Goal: Communication & Community: Answer question/provide support

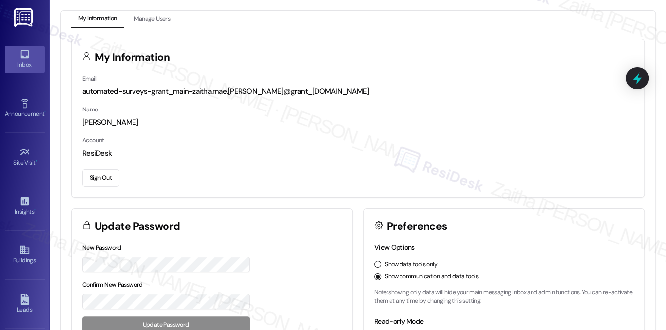
click at [33, 61] on div "Inbox" at bounding box center [25, 65] width 50 height 10
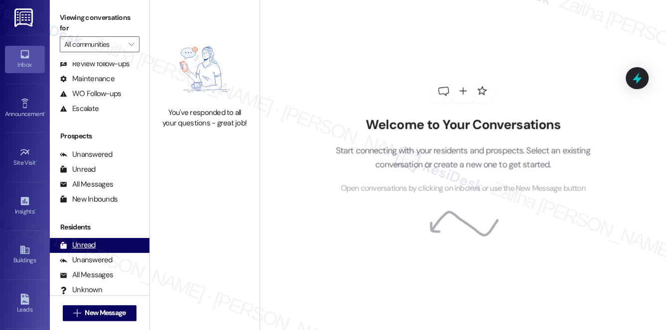
scroll to position [119, 0]
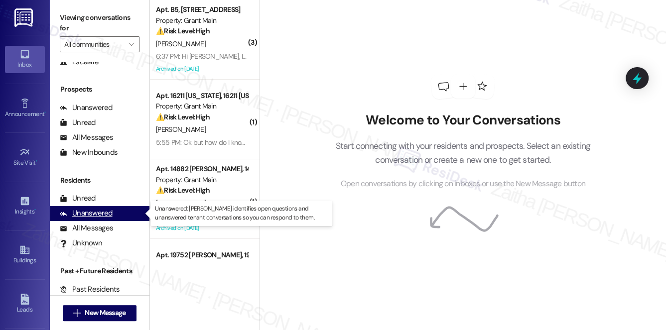
click at [102, 215] on div "Unanswered" at bounding box center [86, 213] width 53 height 10
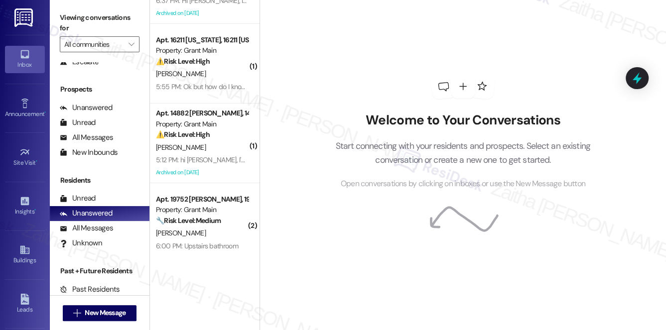
scroll to position [0, 0]
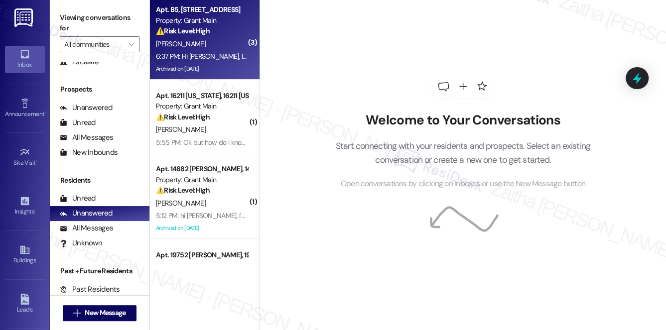
click at [238, 52] on div "6:37 PM: Hi [PERSON_NAME], I am just wondering if the maintenance shut off the …" at bounding box center [476, 56] width 641 height 9
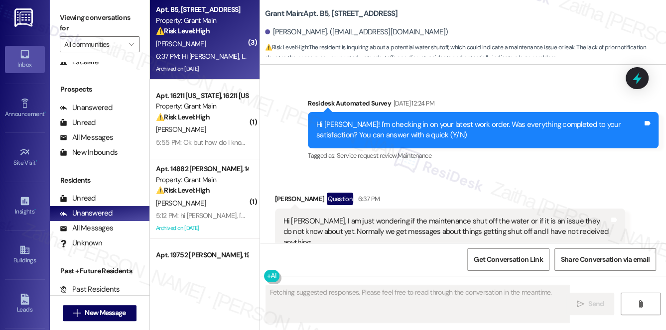
scroll to position [12338, 0]
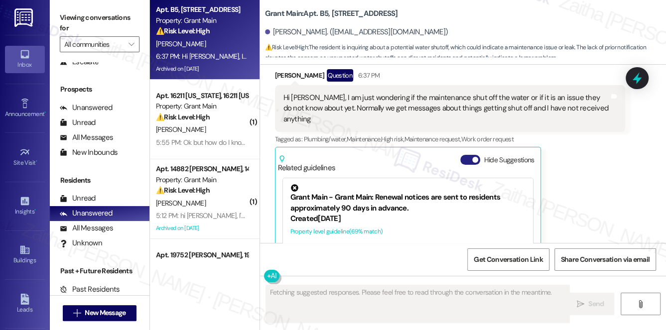
click at [467, 155] on button "Hide Suggestions" at bounding box center [470, 160] width 20 height 10
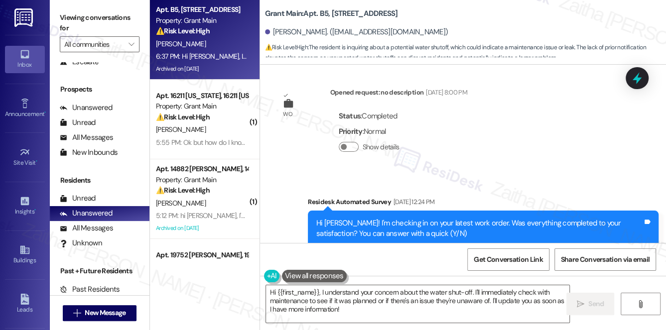
scroll to position [12115, 0]
click at [495, 290] on textarea "Hi {{first_name}}, I understand your concern about the water shut-off. I'll imm…" at bounding box center [418, 303] width 304 height 37
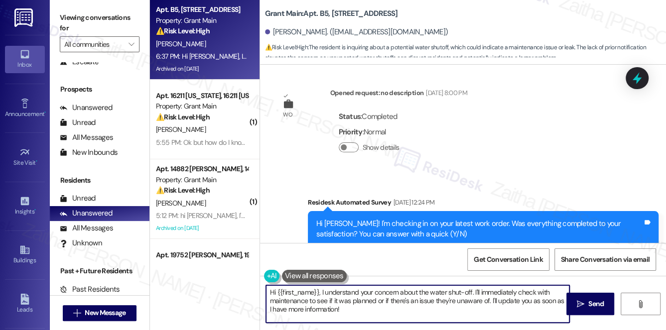
click at [495, 290] on textarea "Hi {{first_name}}, I understand your concern about the water shut-off. I'll imm…" at bounding box center [418, 303] width 304 height 37
click at [387, 310] on textarea "Hi {{first_name}}, I understand your concern about the water shut-off. I'll che…" at bounding box center [418, 303] width 304 height 37
type textarea "Hi {{first_name}}, I understand your concern about the water shut-off. I'll che…"
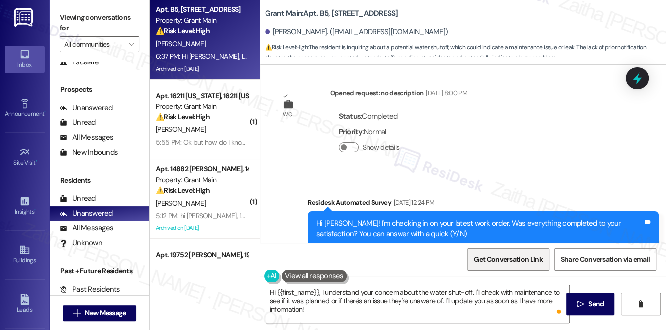
drag, startPoint x: 588, startPoint y: 298, endPoint x: 534, endPoint y: 258, distance: 66.9
click at [588, 299] on span "Send" at bounding box center [595, 304] width 15 height 10
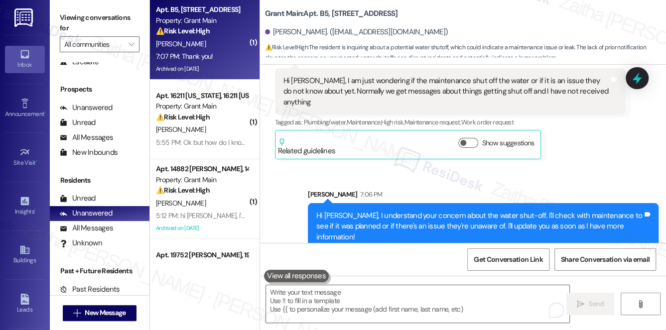
scroll to position [12355, 0]
click at [316, 308] on textarea "To enrich screen reader interactions, please activate Accessibility in Grammarl…" at bounding box center [418, 303] width 304 height 37
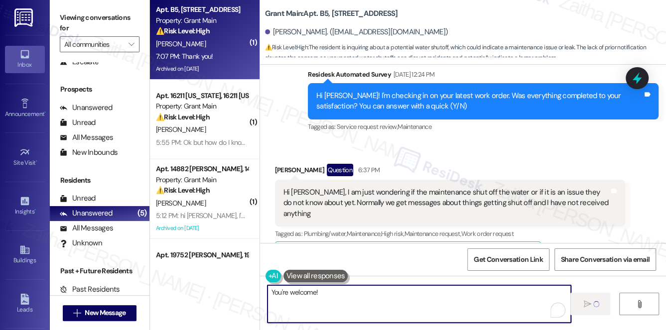
scroll to position [12219, 0]
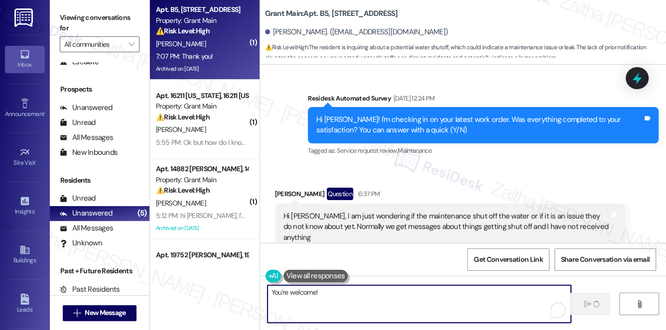
type textarea "You're welcome!"
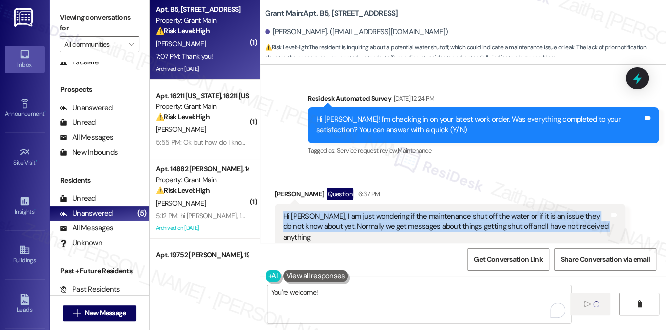
drag, startPoint x: 274, startPoint y: 150, endPoint x: 600, endPoint y: 167, distance: 326.2
click at [600, 204] on div "Hi [PERSON_NAME], I am just wondering if the maintenance shut off the water or …" at bounding box center [450, 227] width 351 height 47
copy div "Hi [PERSON_NAME], I am just wondering if the maintenance shut off the water or …"
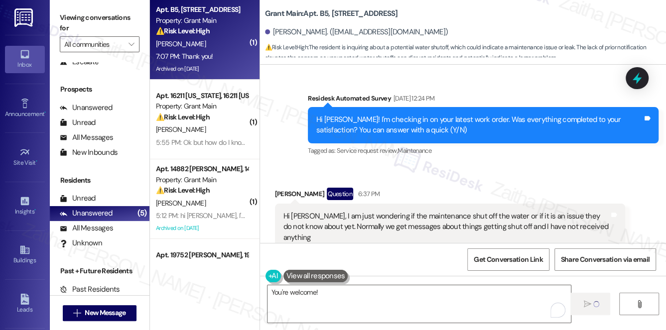
click at [515, 98] on div "Survey, sent via SMS Residesk Automated Survey [DATE] 12:24 PM Hi [GEOGRAPHIC_D…" at bounding box center [483, 126] width 366 height 80
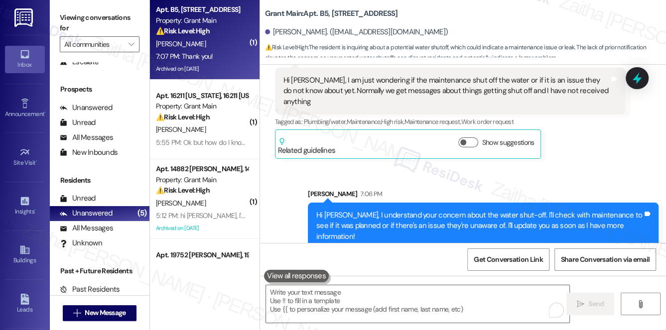
scroll to position [12355, 0]
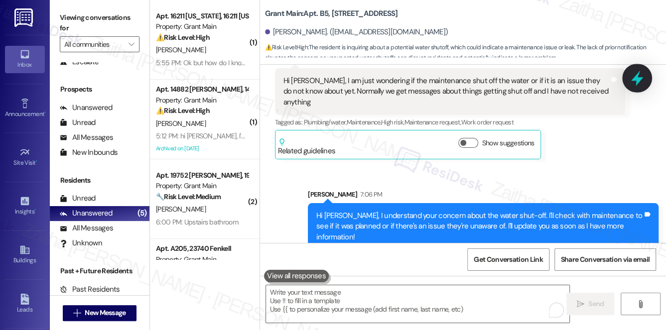
click at [640, 74] on icon at bounding box center [637, 78] width 17 height 17
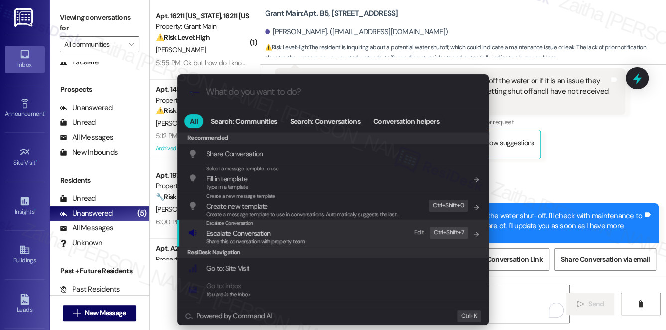
click at [255, 233] on span "Escalate Conversation" at bounding box center [238, 233] width 64 height 9
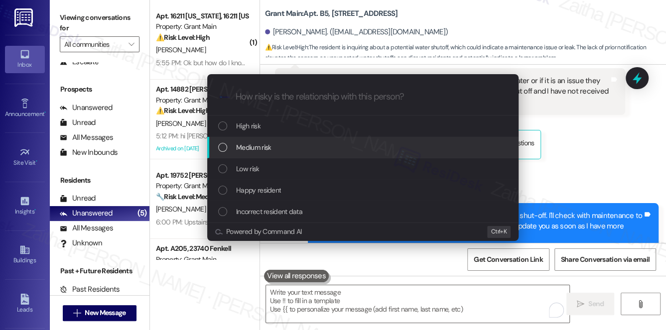
click at [256, 145] on span "Medium risk" at bounding box center [253, 147] width 35 height 11
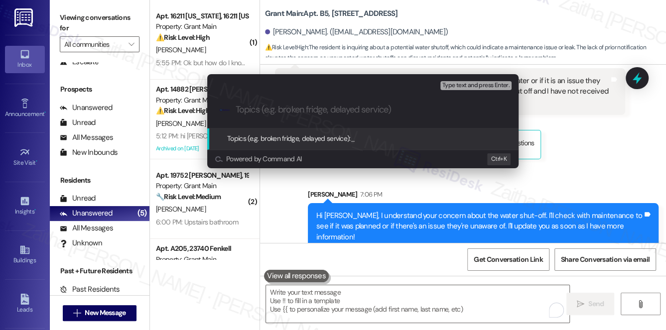
paste input "Inquiry About Water Shut-Off"
type input "Inquiry About Water Shut-Off"
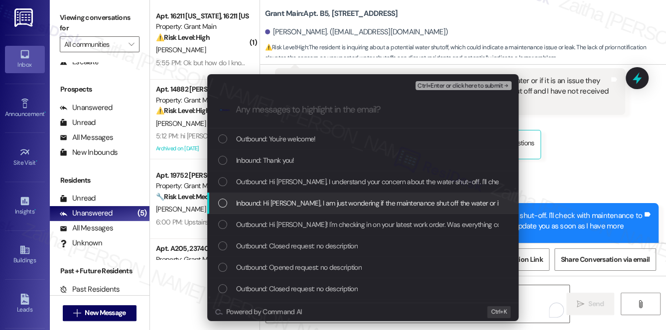
click at [307, 201] on span "Inbound: Hi [PERSON_NAME], I am just wondering if the maintenance shut off the …" at bounding box center [557, 203] width 642 height 11
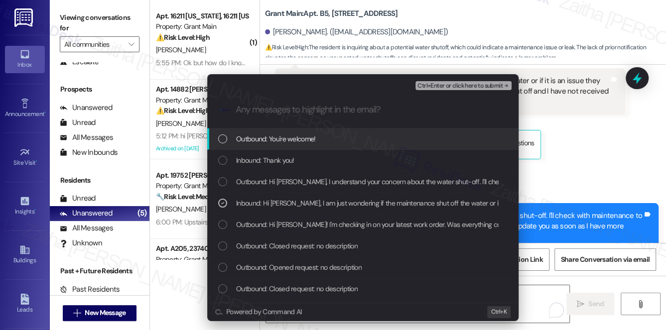
click at [469, 89] on span "Ctrl+Enter or click here to submit" at bounding box center [459, 86] width 85 height 7
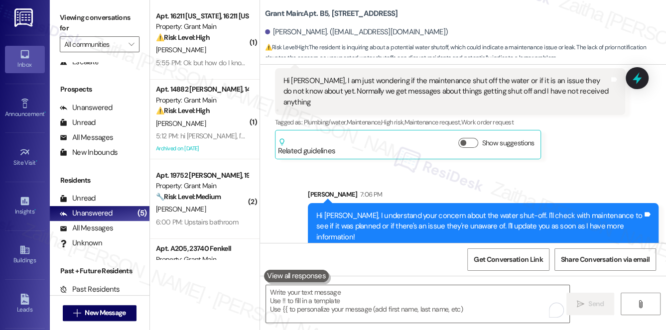
scroll to position [12360, 0]
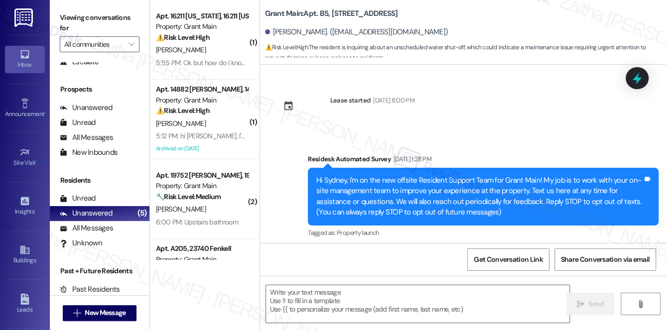
type textarea "Fetching suggested responses. Please feel free to read through the conversation…"
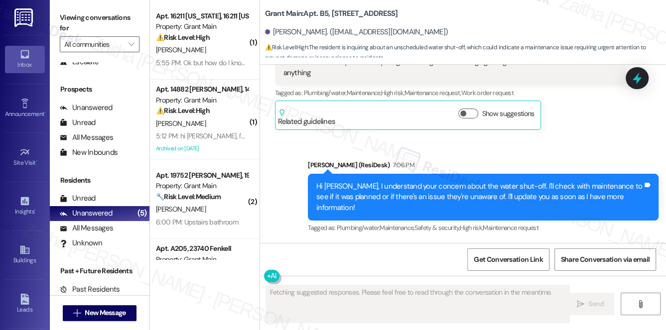
scroll to position [12469, 0]
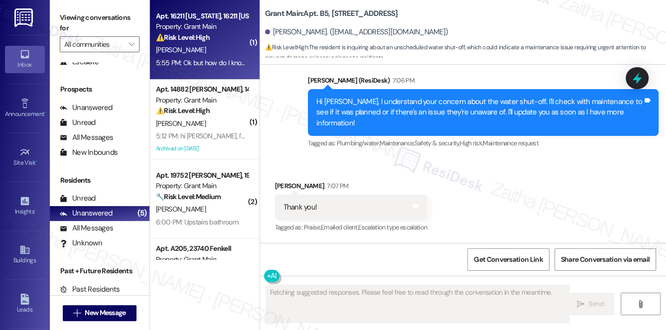
click at [223, 48] on div "[PERSON_NAME]" at bounding box center [202, 50] width 94 height 12
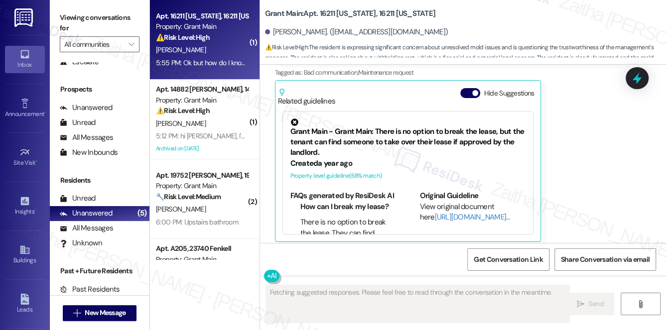
scroll to position [3642, 0]
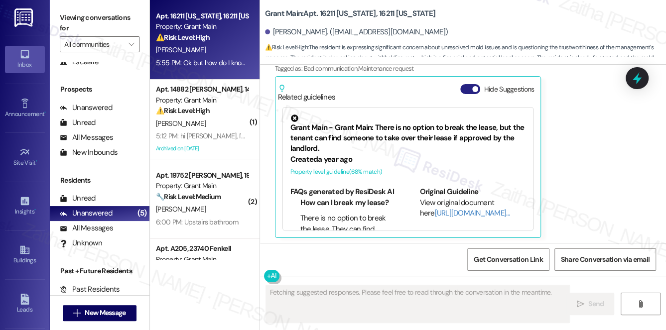
click at [466, 88] on button "Hide Suggestions" at bounding box center [470, 89] width 20 height 10
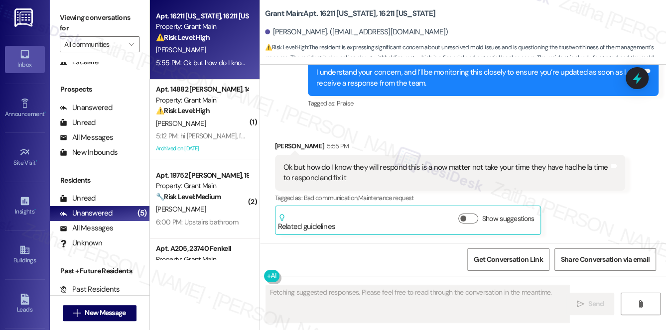
scroll to position [3510, 0]
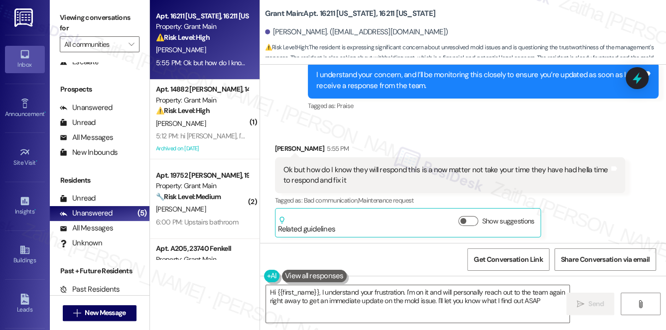
type textarea "Hi {{first_name}}, I understand your frustration. I'm on it and will personally…"
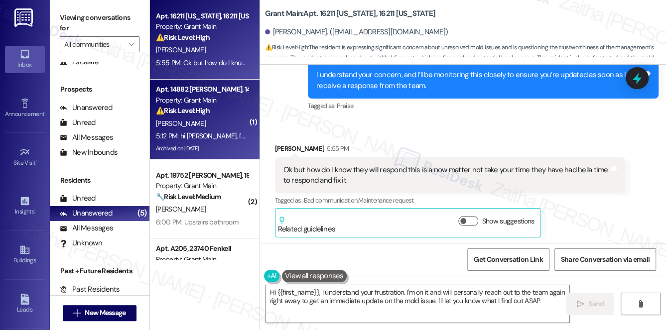
click at [202, 124] on div "[PERSON_NAME]" at bounding box center [202, 124] width 94 height 12
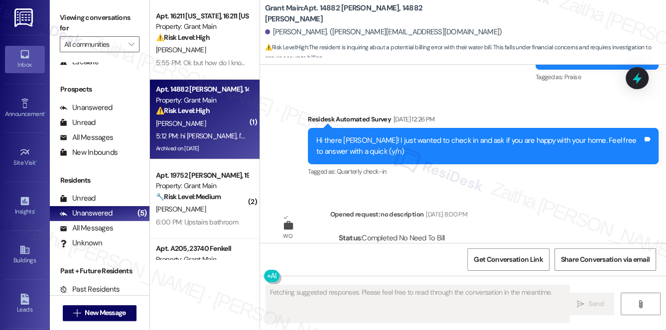
scroll to position [5060, 0]
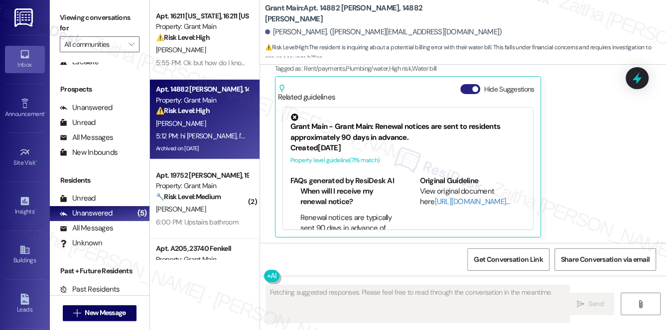
click at [467, 87] on button "Hide Suggestions" at bounding box center [470, 89] width 20 height 10
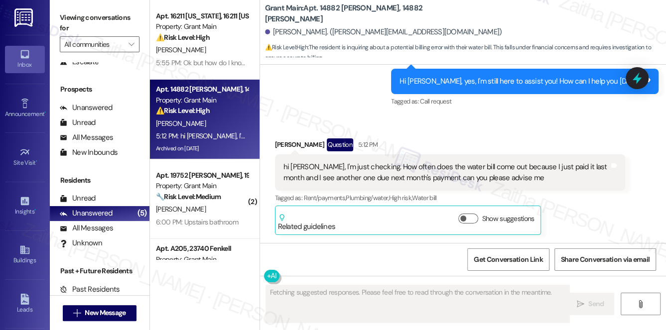
scroll to position [4928, 0]
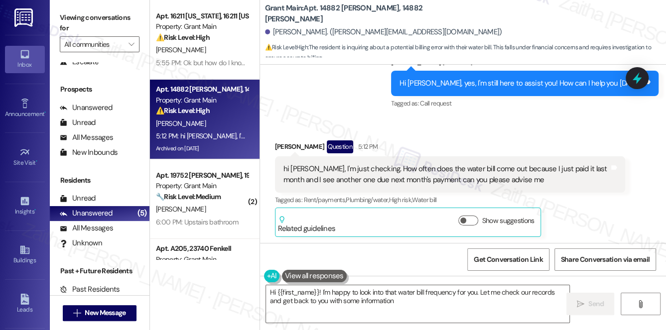
type textarea "Hi {{first_name}}! I'm happy to look into that water bill frequency for you. Le…"
click at [473, 219] on button "Show suggestions" at bounding box center [468, 221] width 20 height 10
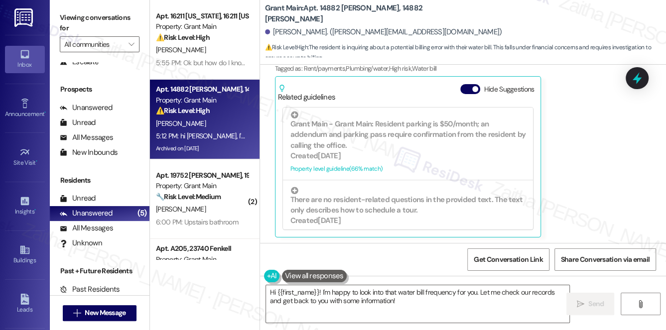
scroll to position [453, 0]
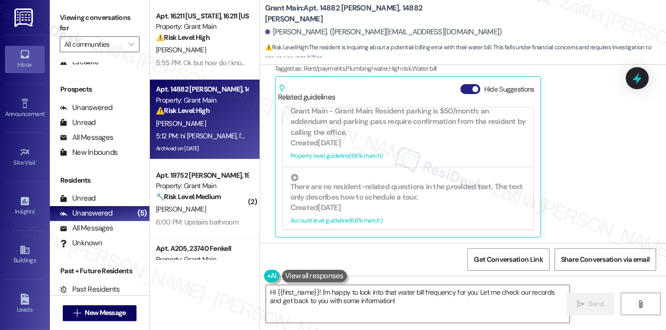
click at [466, 88] on button "Hide Suggestions" at bounding box center [470, 89] width 20 height 10
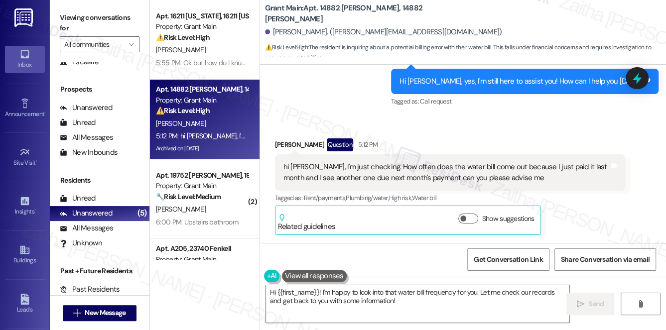
scroll to position [4928, 0]
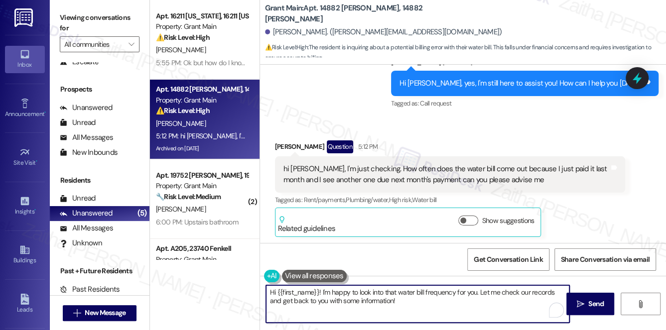
click at [418, 299] on textarea "Hi {{first_name}}! I'm happy to look into that water bill frequency for you. Le…" at bounding box center [418, 303] width 304 height 37
click at [599, 306] on span "Send" at bounding box center [595, 304] width 15 height 10
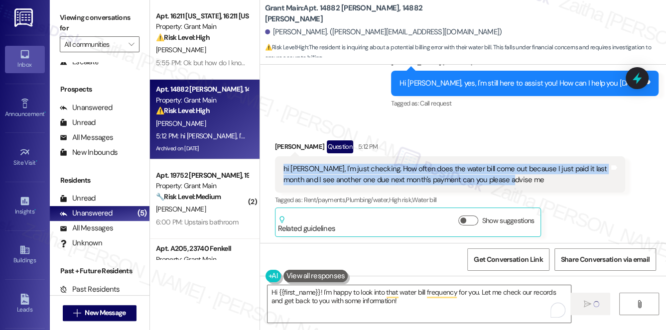
drag, startPoint x: 281, startPoint y: 166, endPoint x: 531, endPoint y: 175, distance: 249.7
click at [531, 175] on div "hi [PERSON_NAME], I'm just checking. How often does the water bill come out bec…" at bounding box center [446, 174] width 328 height 21
copy div "hi [PERSON_NAME], I'm just checking. How often does the water bill come out bec…"
click at [539, 133] on div "Received via SMS [PERSON_NAME] Question 5:12 PM hi [PERSON_NAME], I'm just chec…" at bounding box center [450, 189] width 366 height 112
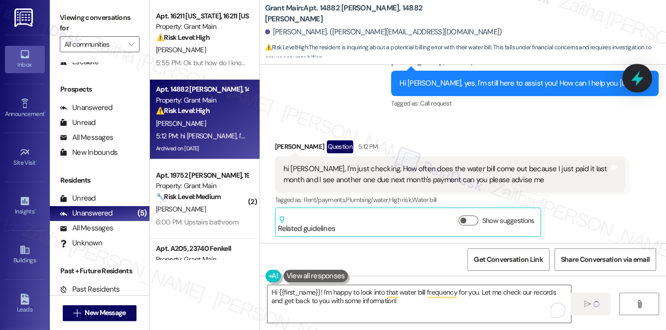
click at [639, 74] on icon at bounding box center [637, 78] width 17 height 17
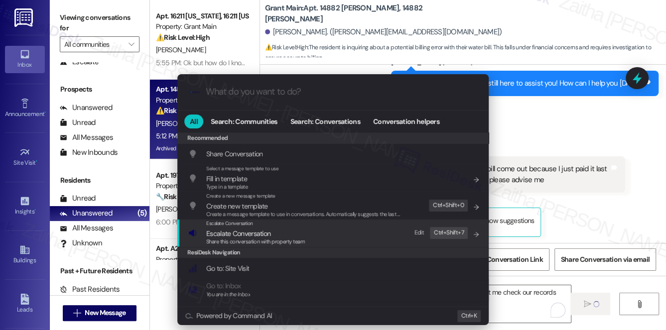
click at [242, 235] on span "Escalate Conversation" at bounding box center [238, 233] width 64 height 9
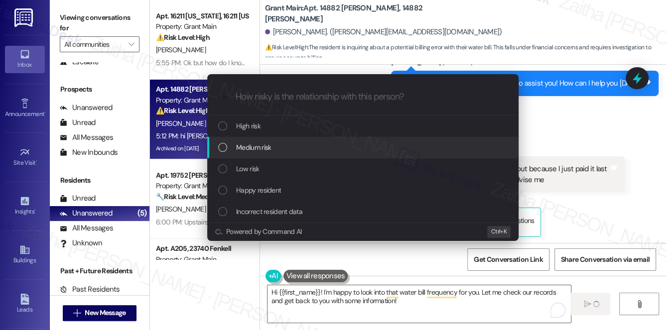
click at [255, 144] on span "Medium risk" at bounding box center [253, 147] width 35 height 11
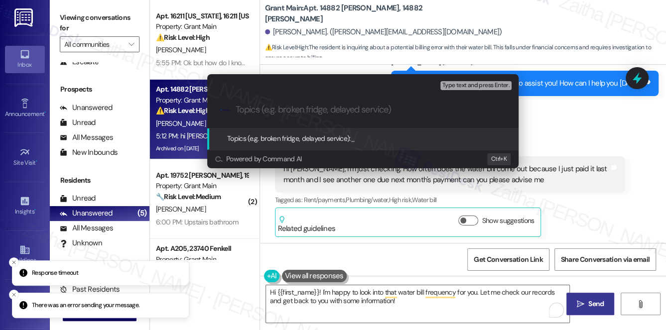
paste input "Question Regarding Water Bill Frequency"
type input "Question Regarding Water Bill Frequency"
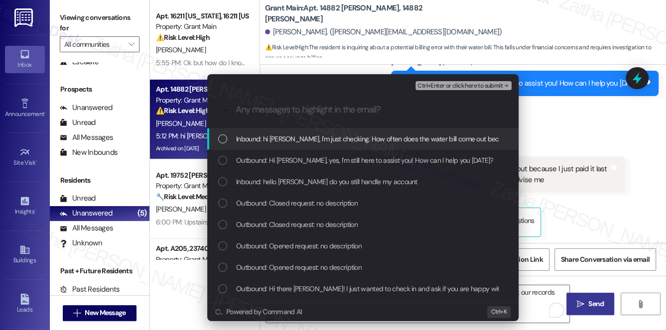
click at [313, 139] on span "Inbound: hi [PERSON_NAME], I'm just checking. How often does the water bill com…" at bounding box center [517, 138] width 563 height 11
click at [470, 83] on span "Ctrl+Enter or click here to submit" at bounding box center [459, 86] width 85 height 7
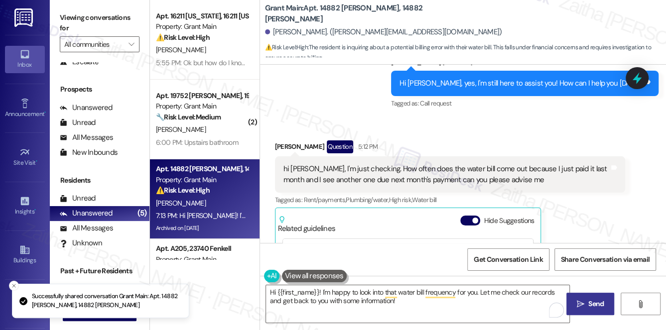
scroll to position [4966, 0]
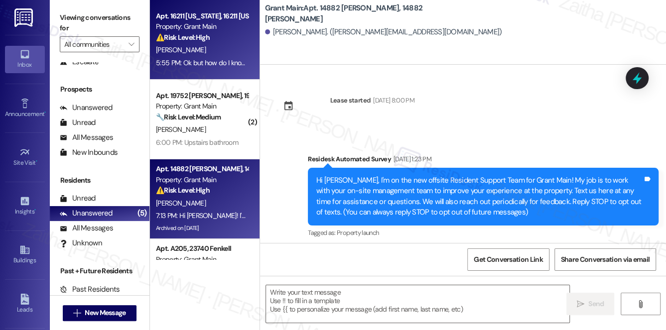
type textarea "Fetching suggested responses. Please feel free to read through the conversation…"
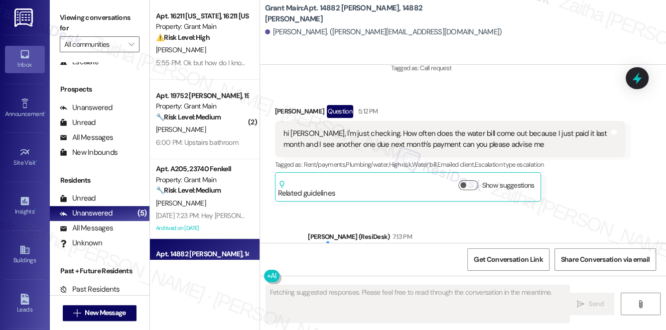
scroll to position [5106, 0]
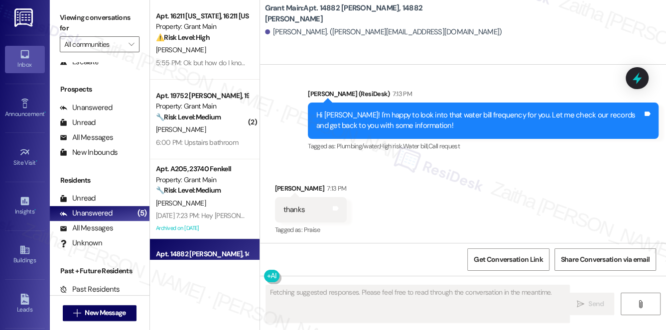
click at [229, 123] on div "Apt. 19752 [PERSON_NAME], 19752 [PERSON_NAME] Property: Grant Main 🔧 Risk Level…" at bounding box center [202, 107] width 94 height 34
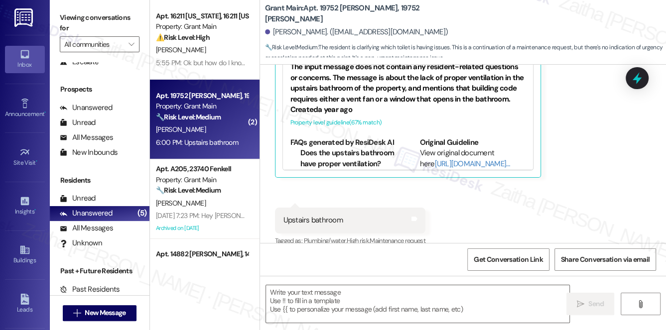
type textarea "Fetching suggested responses. Please feel free to read through the conversation…"
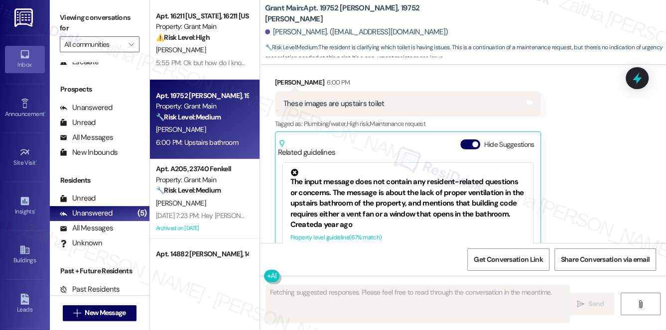
scroll to position [2012, 0]
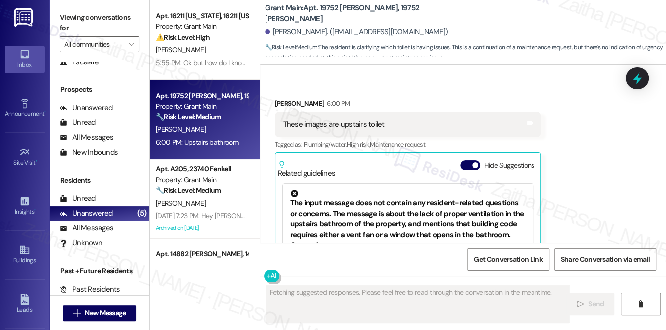
click at [467, 160] on div "Hide Suggestions" at bounding box center [499, 165] width 78 height 10
click at [465, 160] on button "Hide Suggestions" at bounding box center [470, 165] width 20 height 10
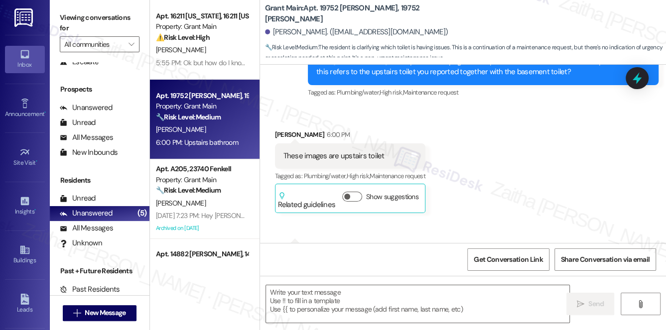
scroll to position [2016, 0]
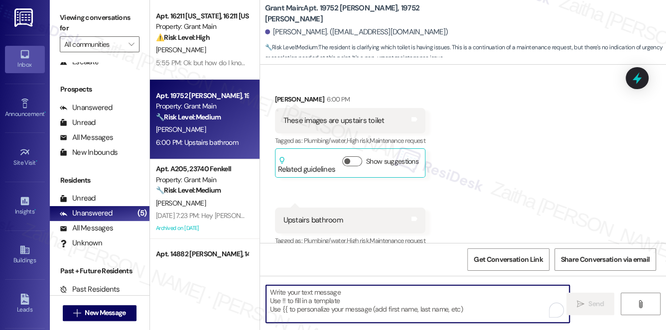
click at [351, 302] on textarea "To enrich screen reader interactions, please activate Accessibility in Grammarl…" at bounding box center [418, 303] width 304 height 37
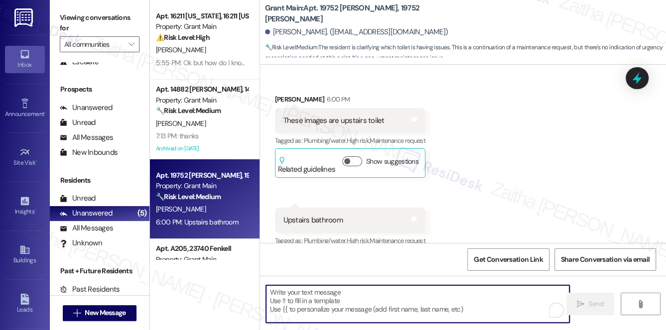
drag, startPoint x: 357, startPoint y: 301, endPoint x: 356, endPoint y: 293, distance: 7.6
click at [357, 301] on textarea "To enrich screen reader interactions, please activate Accessibility in Grammarl…" at bounding box center [418, 303] width 304 height 37
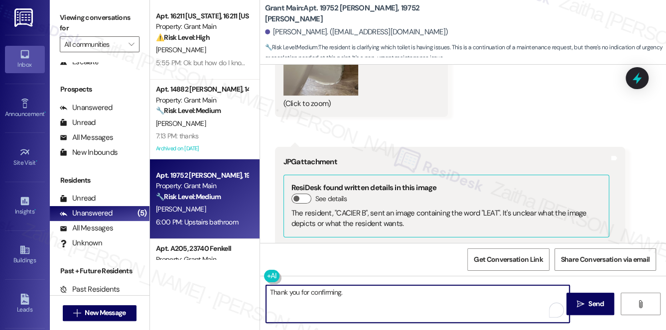
scroll to position [1292, 0]
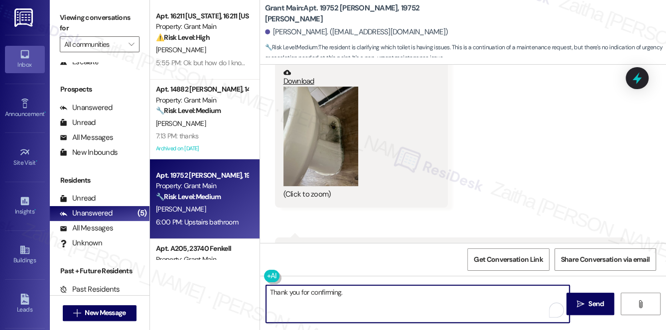
click at [338, 155] on button "Zoom image" at bounding box center [320, 137] width 75 height 100
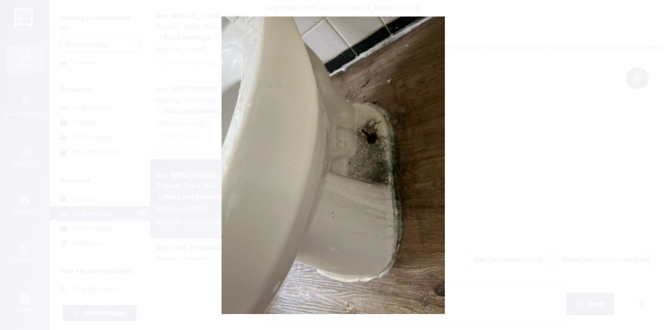
click at [562, 143] on button "Unzoom image" at bounding box center [333, 165] width 666 height 330
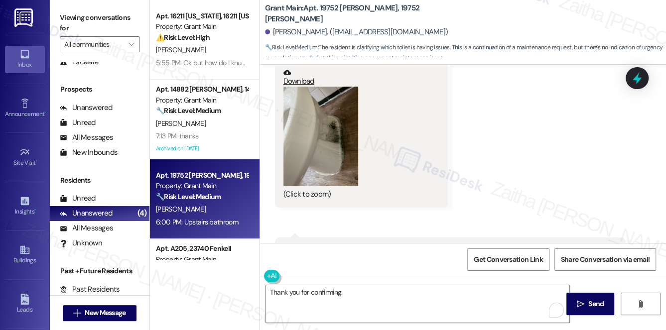
click at [327, 15] on b "Grant Main: Apt. 19752 [PERSON_NAME], 19752 [PERSON_NAME]" at bounding box center [364, 13] width 199 height 21
copy b "19752"
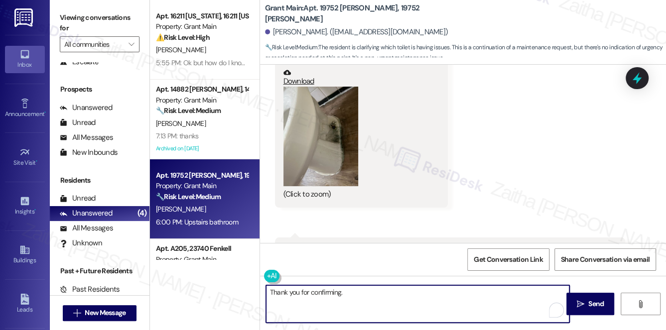
click at [364, 290] on textarea "Thank you for confirming." at bounding box center [418, 303] width 304 height 37
type textarea "Thank you for confirming. I'll follow up on both work orders"
drag, startPoint x: 457, startPoint y: 291, endPoint x: 264, endPoint y: 283, distance: 193.4
click at [264, 283] on div "Thank you for confirming. I'll follow up on both work orders  Send " at bounding box center [463, 313] width 406 height 75
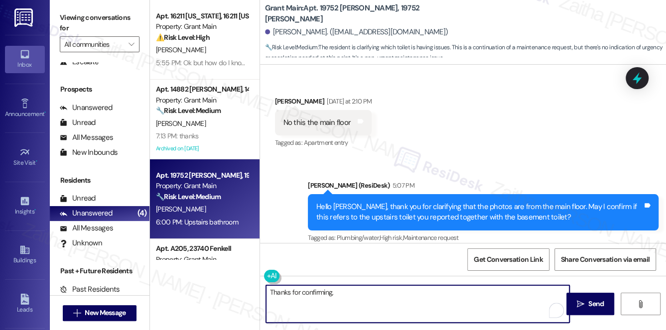
scroll to position [2016, 0]
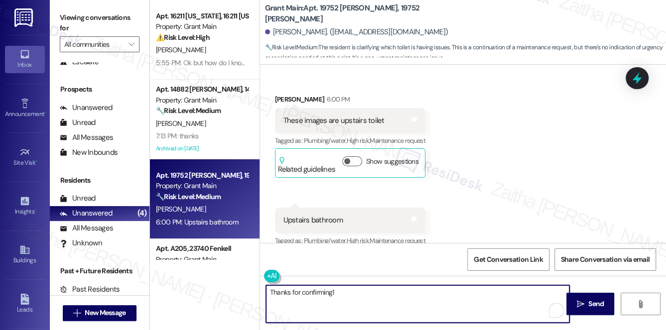
click at [286, 293] on textarea "Thanks for confirming1" at bounding box center [418, 303] width 304 height 37
type textarea "Thank you for confirming."
drag, startPoint x: 245, startPoint y: 289, endPoint x: 226, endPoint y: 290, distance: 19.4
click at [226, 290] on div "Apt. 16211 [US_STATE], 16211 [US_STATE] Property: Grant Main ⚠️ Risk Level: Hig…" at bounding box center [408, 165] width 516 height 330
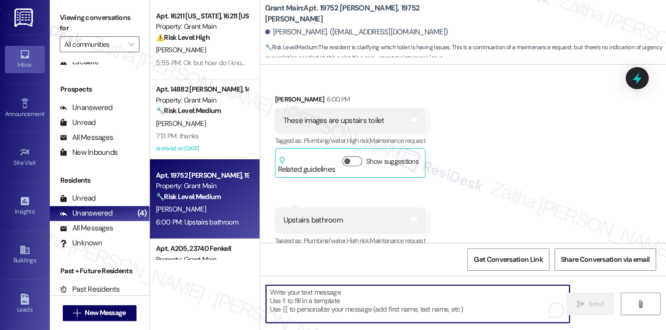
paste textarea "Thank you for confirming. I’ll follow up on both work orders for the basement a…"
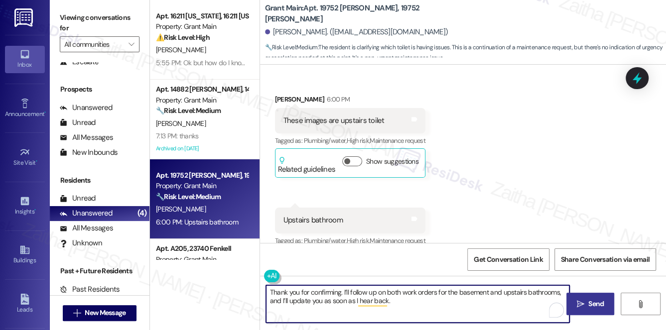
type textarea "Thank you for confirming. I’ll follow up on both work orders for the basement a…"
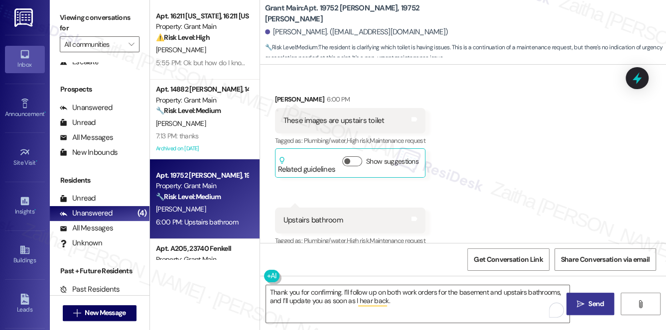
click at [595, 300] on span "Send" at bounding box center [595, 304] width 15 height 10
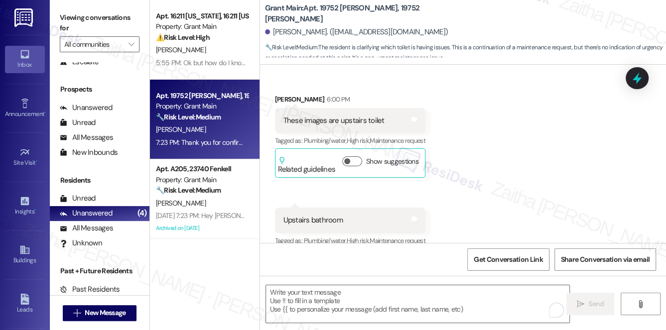
scroll to position [2097, 0]
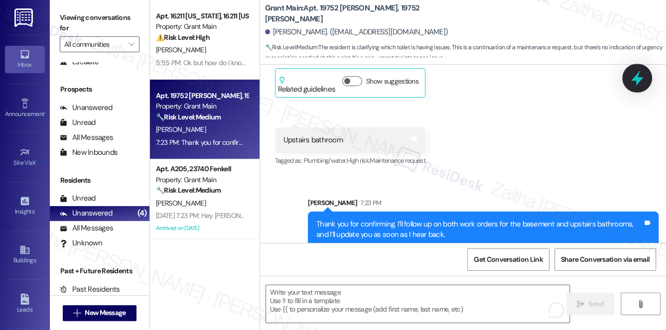
click at [635, 75] on icon at bounding box center [637, 78] width 17 height 17
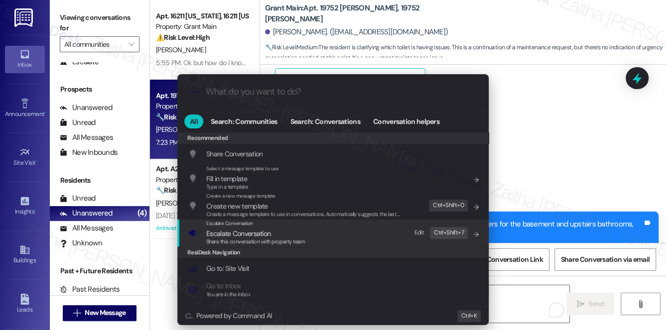
click at [249, 235] on span "Escalate Conversation" at bounding box center [238, 233] width 64 height 9
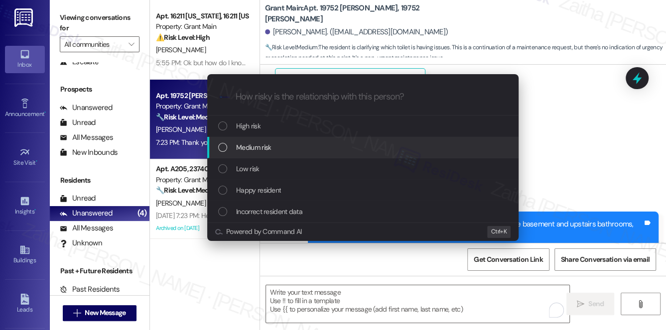
click at [583, 143] on div "Escalate Conversation How risky is the relationship with this person? Topics (e…" at bounding box center [333, 165] width 666 height 330
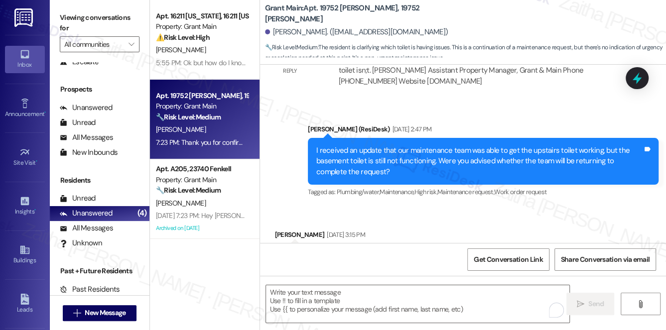
scroll to position [693, 0]
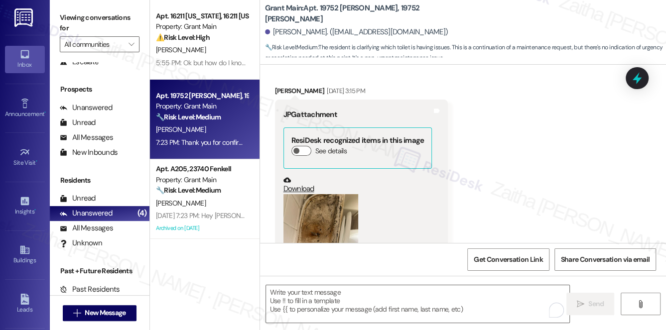
click at [638, 81] on icon at bounding box center [637, 78] width 12 height 15
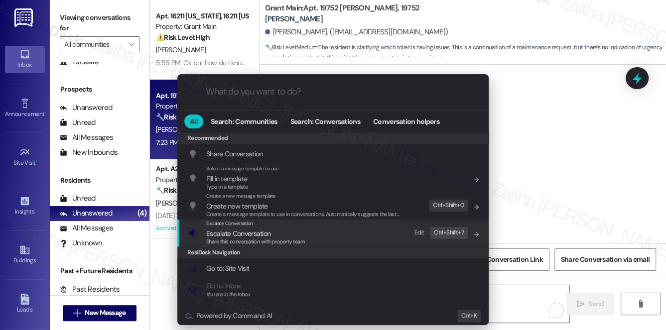
click at [241, 232] on span "Escalate Conversation" at bounding box center [238, 233] width 64 height 9
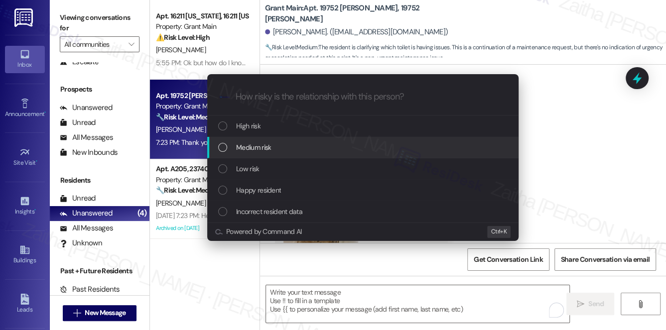
click at [267, 149] on span "Medium risk" at bounding box center [253, 147] width 35 height 11
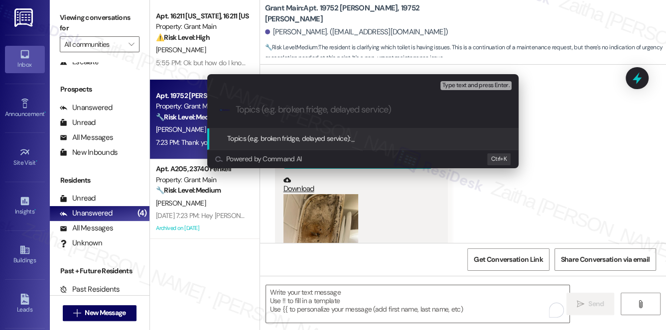
paste input "Follow-Up on Bathroom Work Orders"
paste input "#48704"
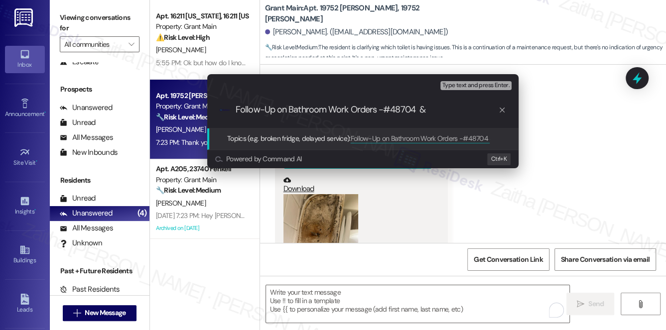
click at [383, 109] on input "Follow-Up on Bathroom Work Orders -#48704 &" at bounding box center [367, 110] width 263 height 10
paste input "906#48"
click at [445, 104] on div ".cls-1{fill:#0a055f;}.cls-2{fill:#0cc4c4;} resideskLogoBlueOrange Follow-Up on …" at bounding box center [362, 109] width 311 height 35
click at [439, 112] on input "Follow-Up on Bathroom Work Orders - #48704 &" at bounding box center [367, 110] width 263 height 10
paste input "#48906"
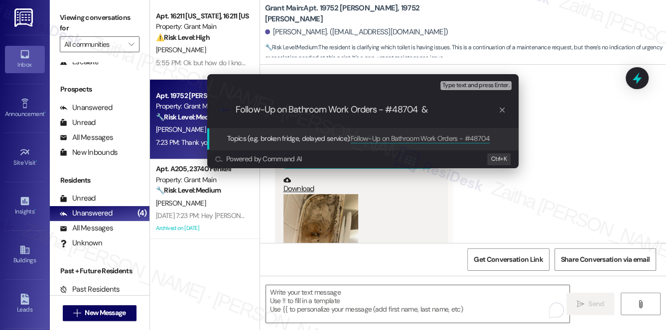
type input "Follow-Up on Bathroom Work Orders - #48704 & #48906"
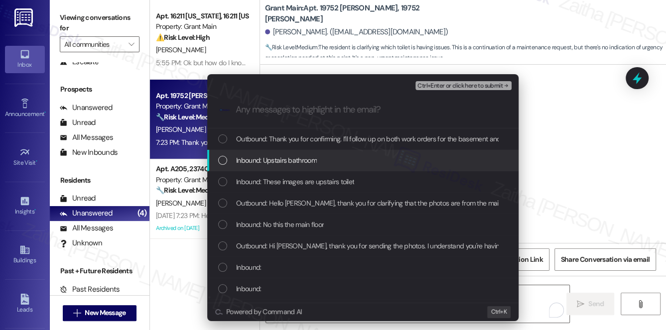
click at [350, 155] on div "Inbound: Upstairs bathroom" at bounding box center [363, 160] width 291 height 11
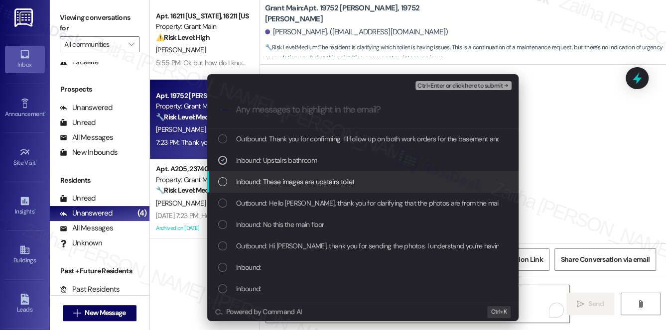
click at [340, 179] on span "Inbound: These images are upstairs toilet" at bounding box center [295, 181] width 118 height 11
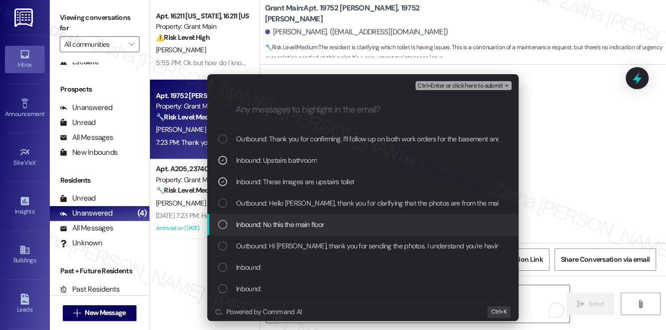
click at [342, 222] on div "Inbound: No this the main floor" at bounding box center [363, 224] width 291 height 11
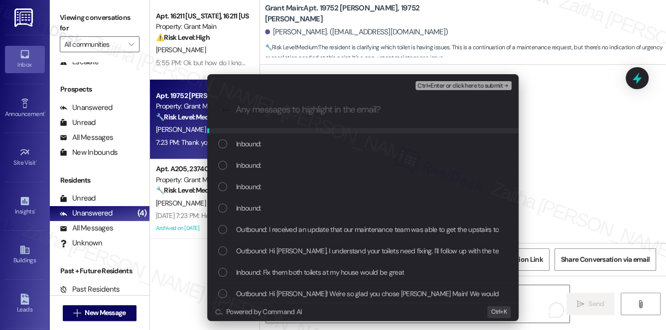
scroll to position [125, 0]
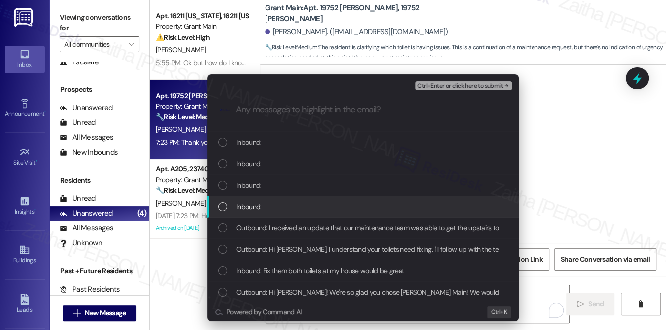
click at [298, 211] on div "Inbound:" at bounding box center [363, 206] width 291 height 11
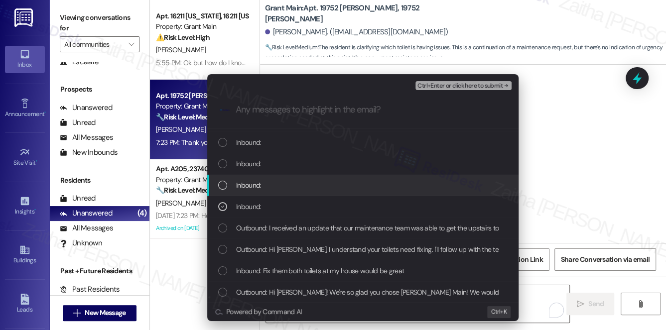
click at [284, 182] on div "Inbound:" at bounding box center [363, 185] width 291 height 11
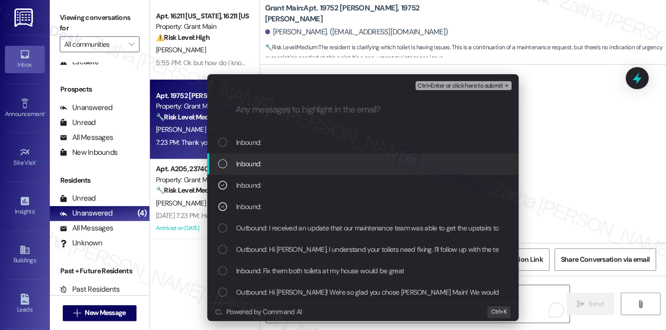
click at [281, 161] on div "Inbound:" at bounding box center [363, 163] width 291 height 11
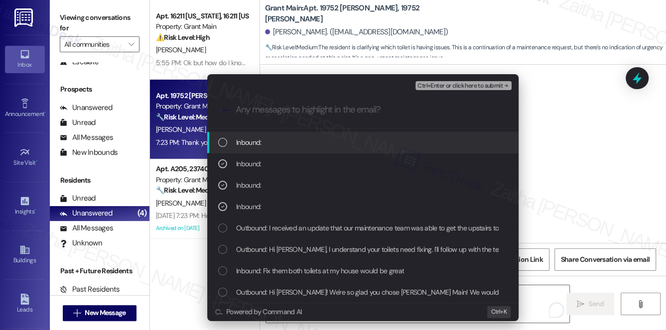
click at [279, 142] on div "Inbound:" at bounding box center [363, 142] width 291 height 11
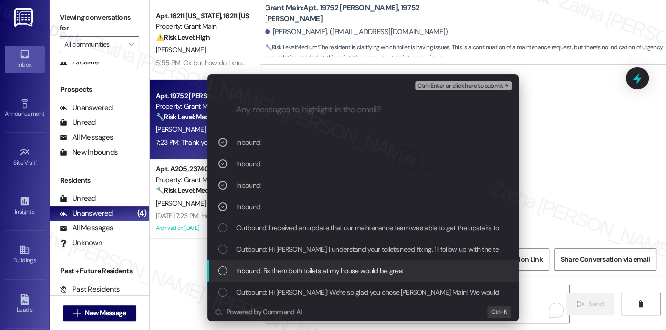
click at [355, 266] on span "Inbound: Fix them both toilets at my house would be great" at bounding box center [320, 271] width 168 height 11
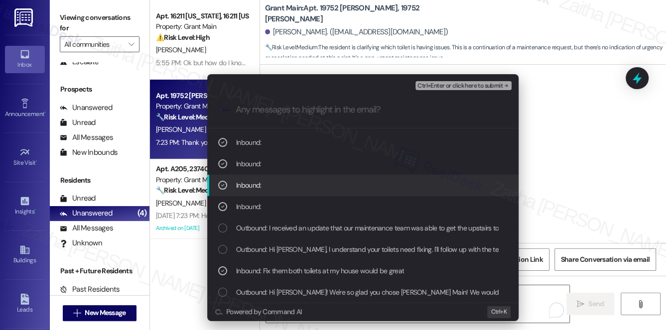
click at [452, 83] on span "Ctrl+Enter or click here to submit" at bounding box center [459, 86] width 85 height 7
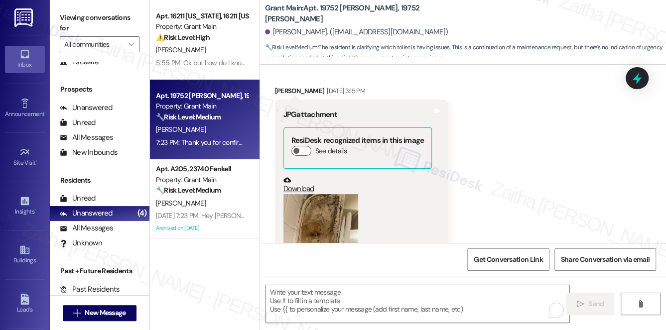
scroll to position [2229, 0]
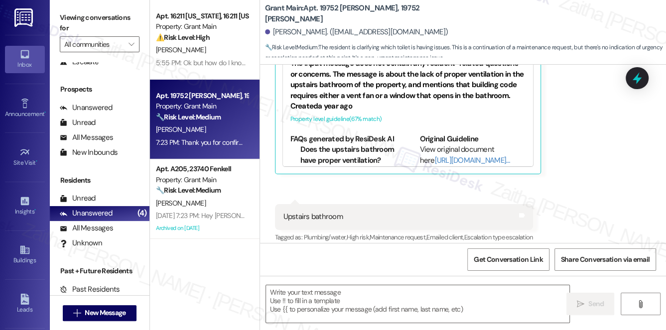
type textarea "Fetching suggested responses. Please feel free to read through the conversation…"
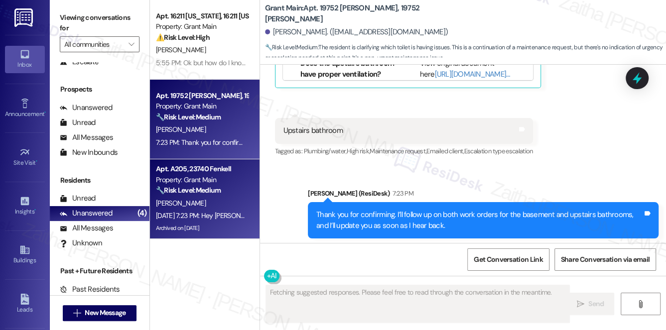
scroll to position [2244, 0]
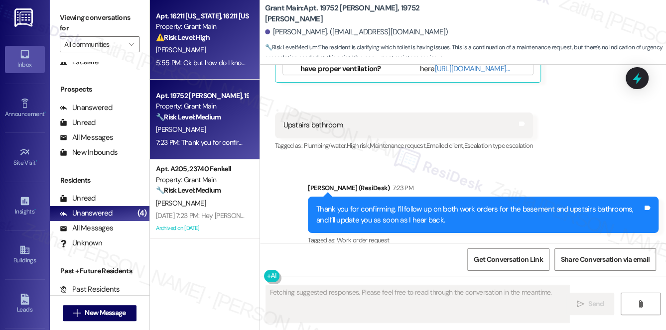
click at [220, 45] on div "[PERSON_NAME]" at bounding box center [202, 50] width 94 height 12
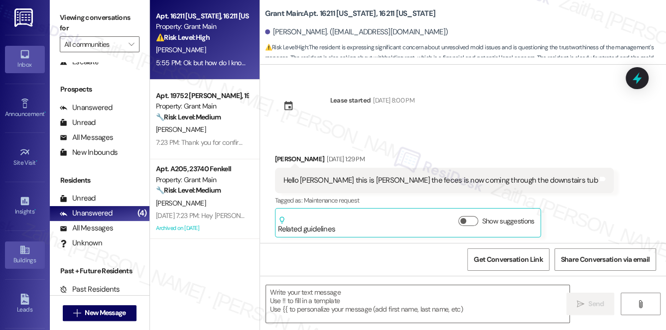
type textarea "Fetching suggested responses. Please feel free to read through the conversation…"
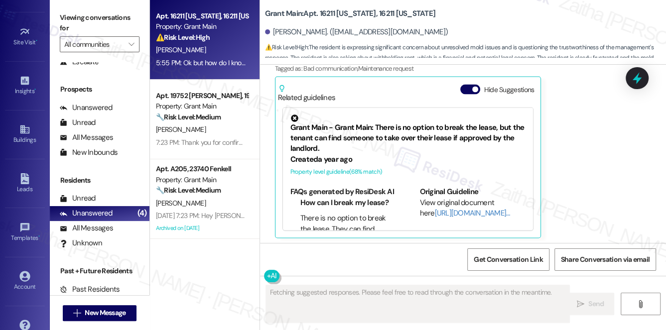
scroll to position [141, 0]
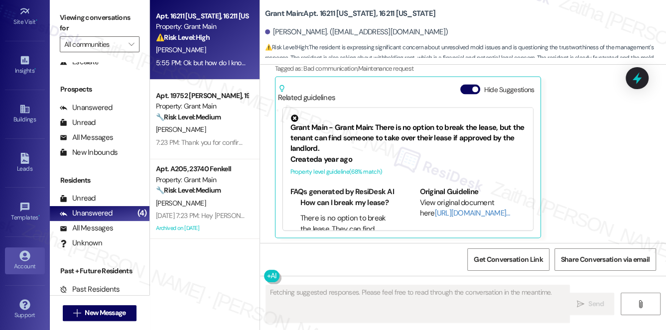
click at [15, 262] on div "Account" at bounding box center [25, 267] width 50 height 10
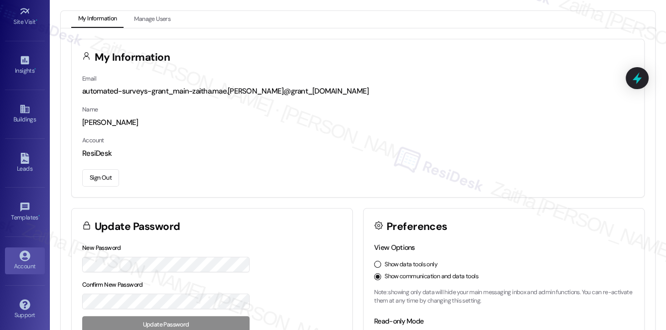
click at [103, 181] on button "Sign Out" at bounding box center [100, 177] width 37 height 17
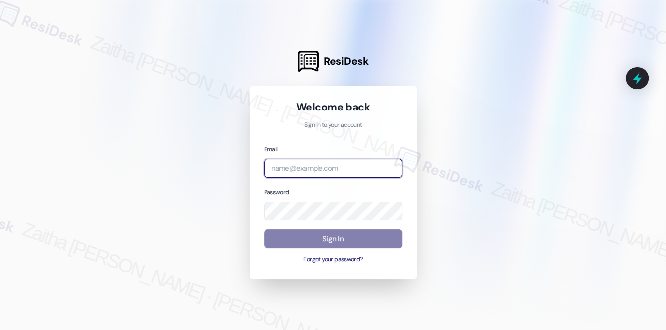
click at [316, 171] on input "email" at bounding box center [333, 168] width 138 height 19
type input "automated-surveys-meridian_management-zaitha.mae.[PERSON_NAME]@meridian_[DOMAIN…"
